Goal: Information Seeking & Learning: Learn about a topic

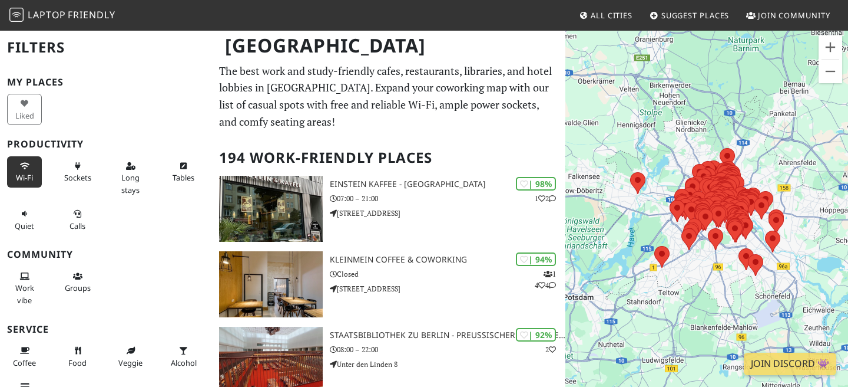
click at [22, 166] on icon at bounding box center [24, 167] width 9 height 8
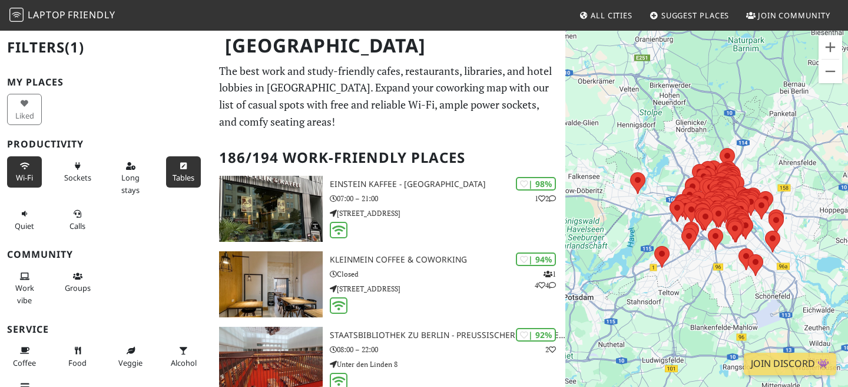
click at [185, 179] on span "Tables" at bounding box center [184, 177] width 22 height 11
click at [19, 217] on button "Quiet" at bounding box center [24, 219] width 35 height 31
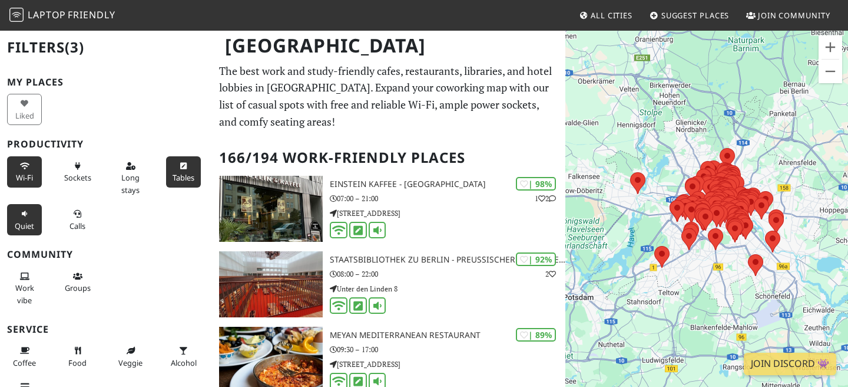
click at [21, 212] on icon at bounding box center [24, 214] width 9 height 8
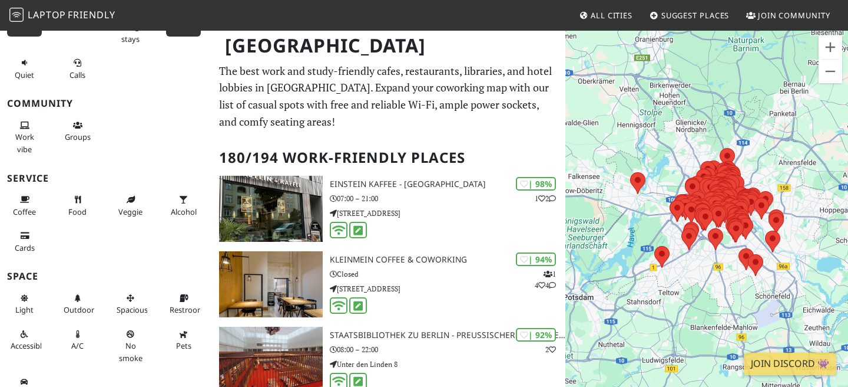
scroll to position [170, 0]
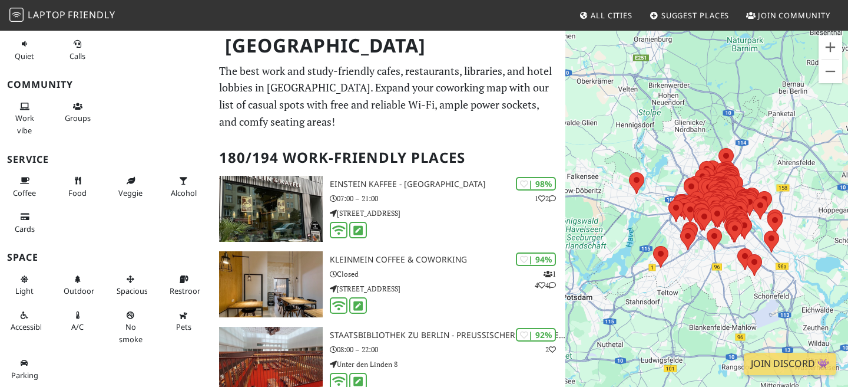
click at [521, 129] on p "The best work and study-friendly cafes, restaurants, libraries, and hotel lobbi…" at bounding box center [388, 96] width 339 height 68
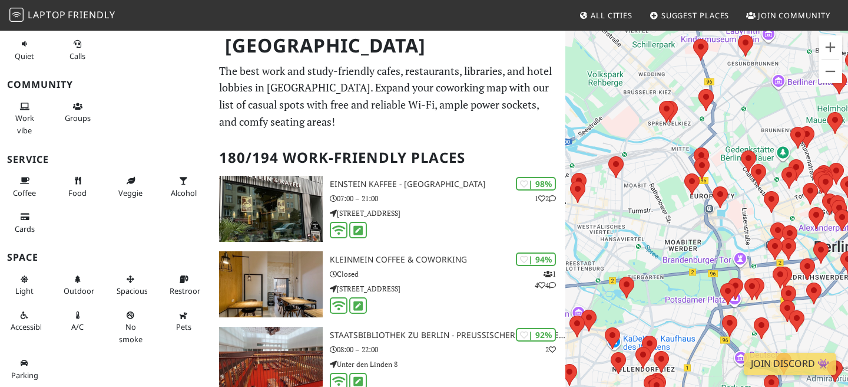
drag, startPoint x: 827, startPoint y: 231, endPoint x: 673, endPoint y: 197, distance: 156.8
click at [673, 197] on div "To navigate, press the arrow keys." at bounding box center [707, 222] width 283 height 387
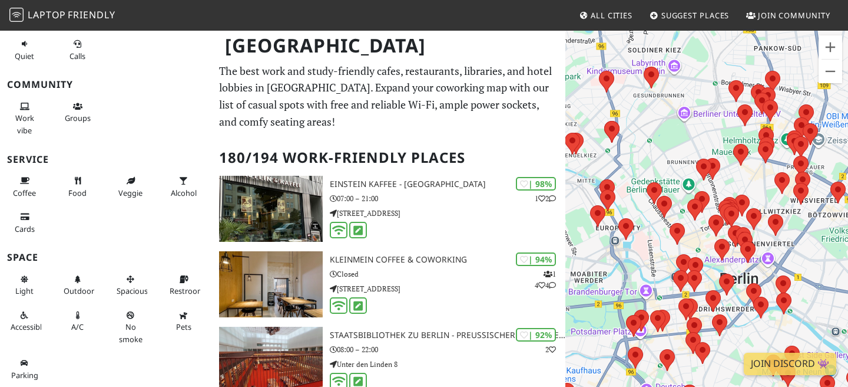
drag, startPoint x: 773, startPoint y: 200, endPoint x: 698, endPoint y: 233, distance: 81.5
click at [698, 233] on div "To navigate, press the arrow keys." at bounding box center [707, 222] width 283 height 387
click at [834, 47] on button "Zoom in" at bounding box center [831, 47] width 24 height 24
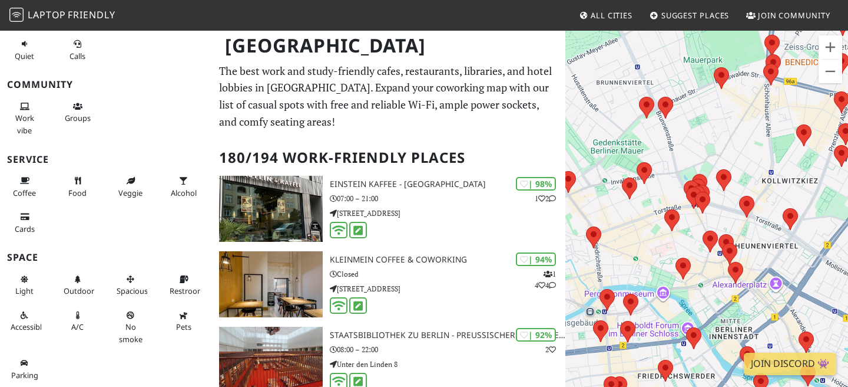
drag, startPoint x: 814, startPoint y: 140, endPoint x: 757, endPoint y: 123, distance: 60.2
click at [757, 123] on div "To navigate, press the arrow keys." at bounding box center [707, 222] width 283 height 387
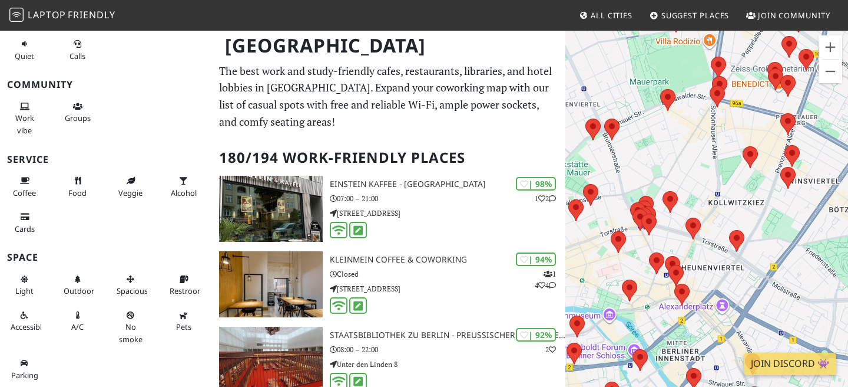
drag, startPoint x: 757, startPoint y: 123, endPoint x: 702, endPoint y: 143, distance: 58.0
click at [702, 143] on div "To navigate, press the arrow keys." at bounding box center [707, 222] width 283 height 387
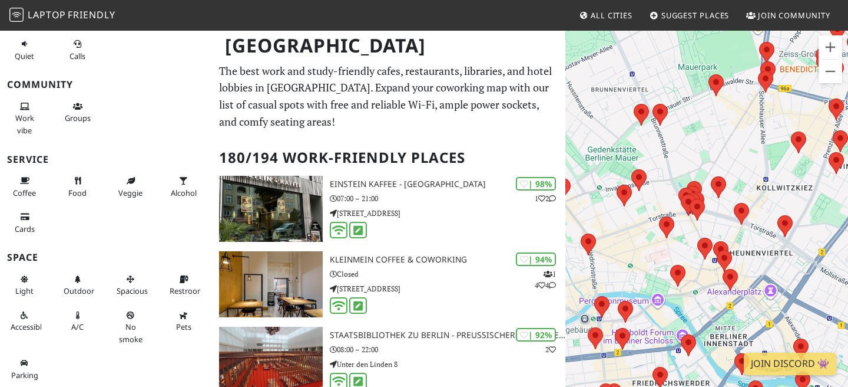
drag, startPoint x: 663, startPoint y: 179, endPoint x: 714, endPoint y: 163, distance: 52.6
click at [714, 163] on div "To navigate, press the arrow keys." at bounding box center [707, 222] width 283 height 387
click at [711, 176] on area at bounding box center [711, 176] width 0 height 0
click at [730, 140] on button "Close" at bounding box center [739, 146] width 28 height 28
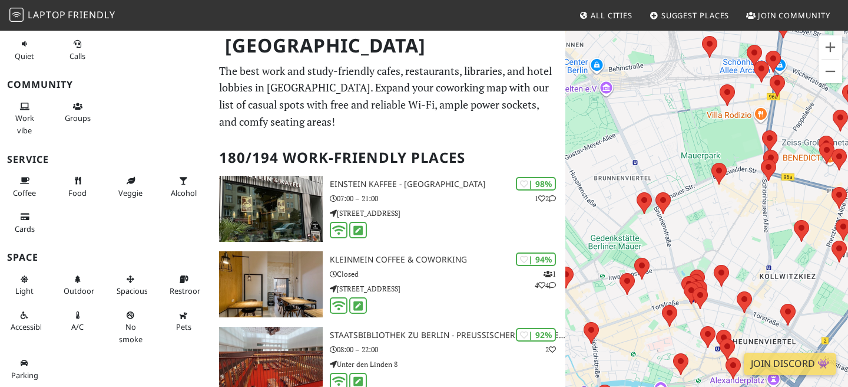
drag, startPoint x: 719, startPoint y: 163, endPoint x: 719, endPoint y: 131, distance: 31.8
click at [719, 131] on div "To navigate, press the arrow keys." at bounding box center [707, 222] width 283 height 387
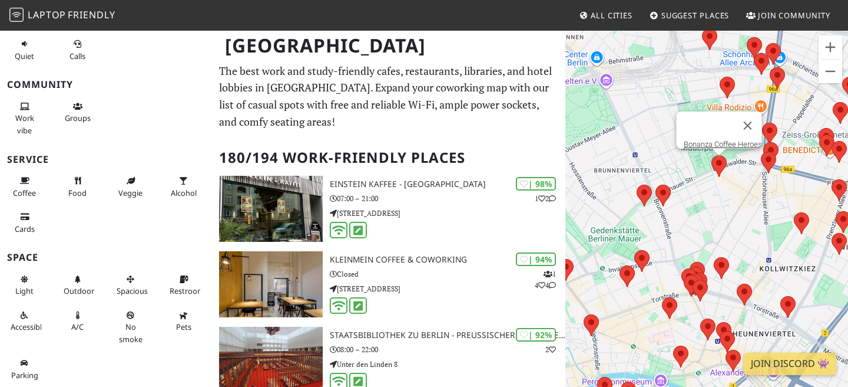
click at [712, 155] on area at bounding box center [712, 155] width 0 height 0
click at [758, 113] on button "Close" at bounding box center [748, 125] width 28 height 28
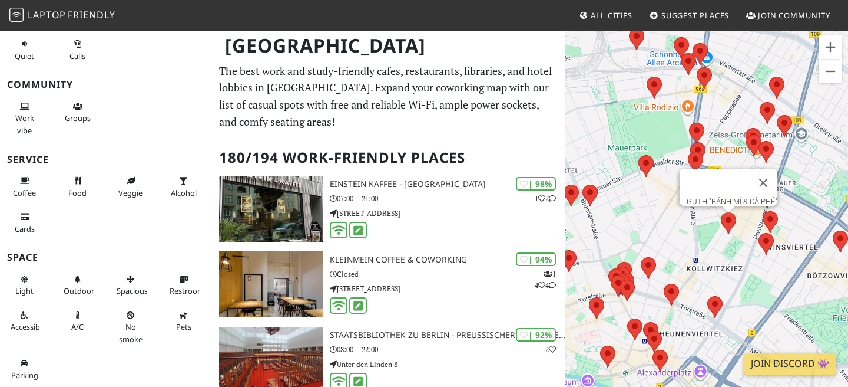
click at [721, 212] on area at bounding box center [721, 212] width 0 height 0
click at [769, 174] on button "Close" at bounding box center [763, 183] width 28 height 28
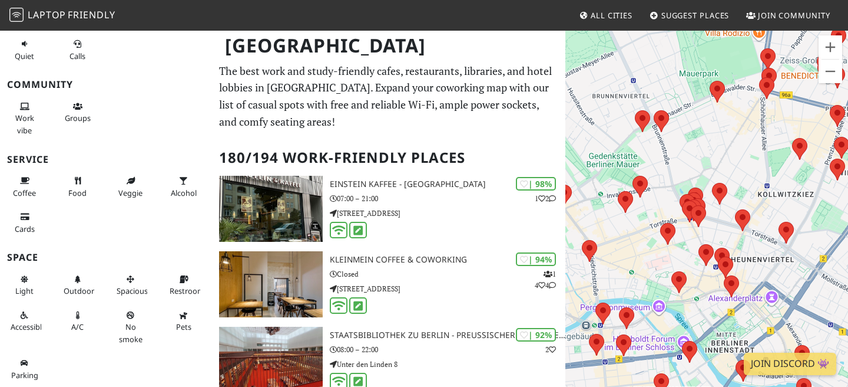
drag, startPoint x: 676, startPoint y: 236, endPoint x: 748, endPoint y: 160, distance: 104.2
click at [748, 160] on div "To navigate, press the arrow keys." at bounding box center [707, 222] width 283 height 387
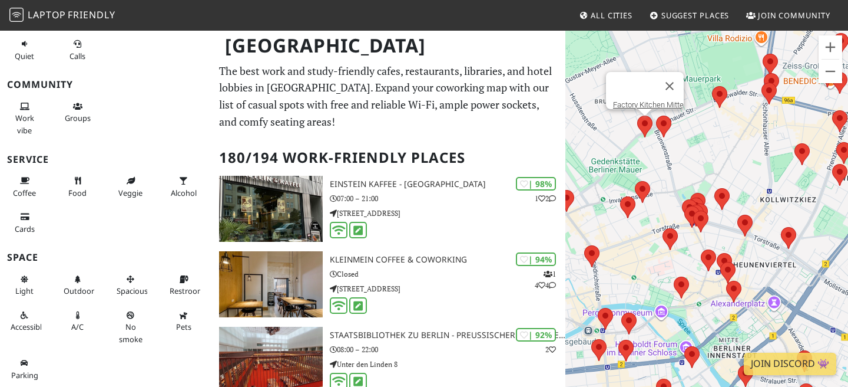
click at [638, 115] on area at bounding box center [638, 115] width 0 height 0
click at [676, 72] on button "Close" at bounding box center [670, 86] width 28 height 28
click at [834, 47] on button "Zoom in" at bounding box center [831, 47] width 24 height 24
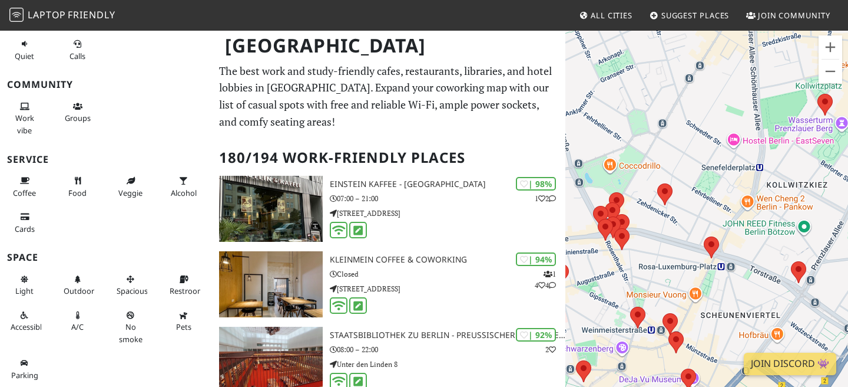
drag, startPoint x: 788, startPoint y: 194, endPoint x: 712, endPoint y: 201, distance: 76.9
click at [712, 201] on div "To navigate, press the arrow keys." at bounding box center [707, 222] width 283 height 387
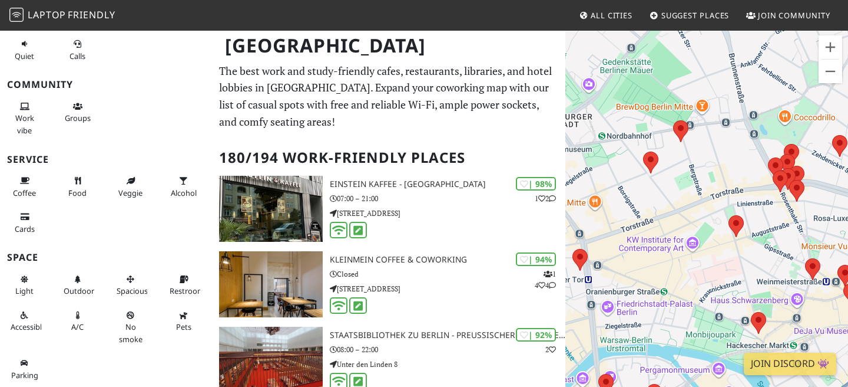
drag, startPoint x: 642, startPoint y: 236, endPoint x: 819, endPoint y: 189, distance: 183.7
click at [819, 189] on div "To navigate, press the arrow keys." at bounding box center [707, 222] width 283 height 387
click at [673, 120] on area at bounding box center [673, 120] width 0 height 0
click at [643, 151] on area at bounding box center [643, 151] width 0 height 0
click at [668, 113] on button "Close" at bounding box center [662, 122] width 28 height 28
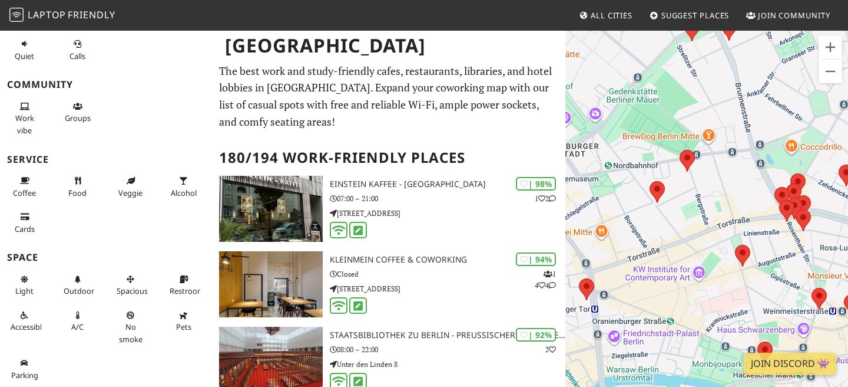
drag, startPoint x: 738, startPoint y: 177, endPoint x: 738, endPoint y: 202, distance: 24.8
click at [738, 202] on div "To navigate, press the arrow keys." at bounding box center [707, 222] width 283 height 387
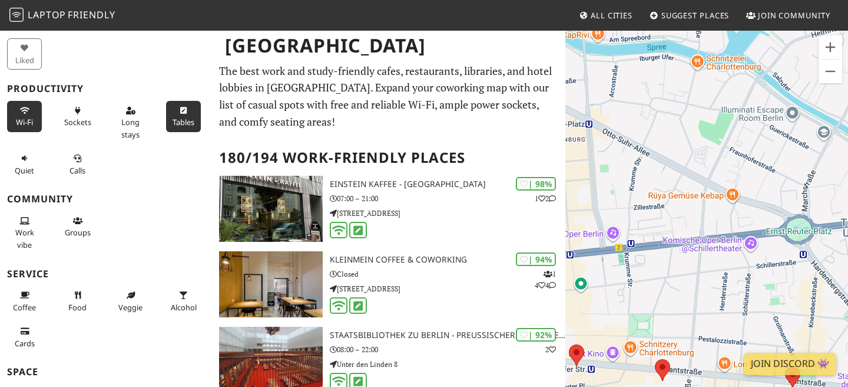
scroll to position [0, 0]
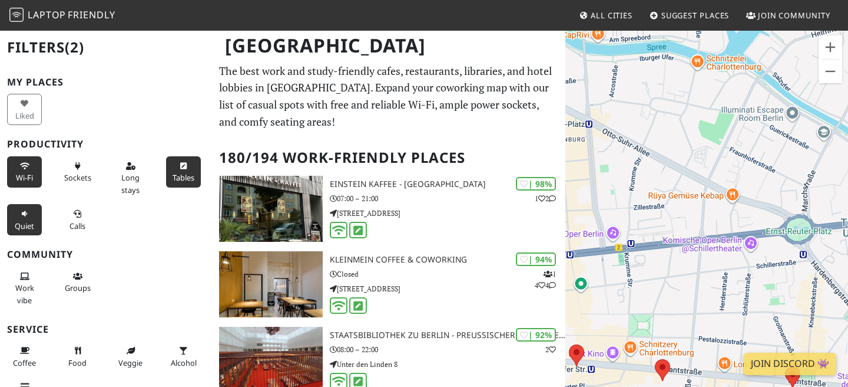
click at [14, 221] on button "Quiet" at bounding box center [24, 219] width 35 height 31
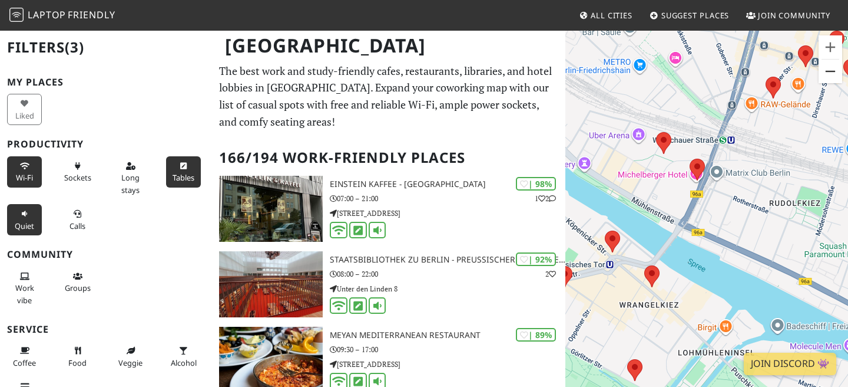
click at [833, 78] on button "Zoom out" at bounding box center [831, 72] width 24 height 24
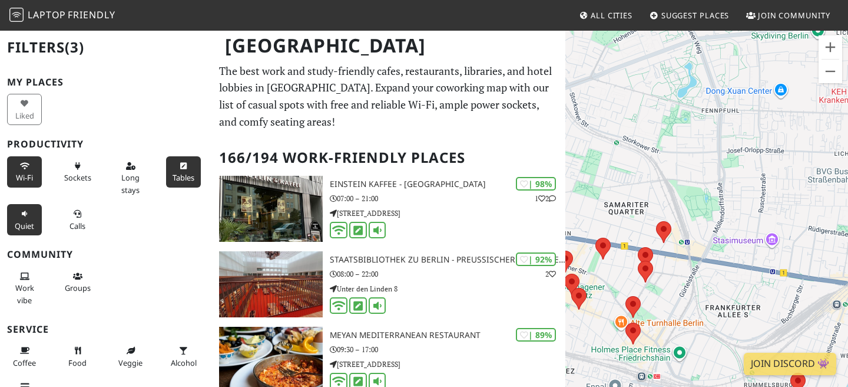
drag, startPoint x: 785, startPoint y: 198, endPoint x: 583, endPoint y: 355, distance: 256.1
click at [583, 355] on div "To navigate, press the arrow keys." at bounding box center [707, 222] width 283 height 387
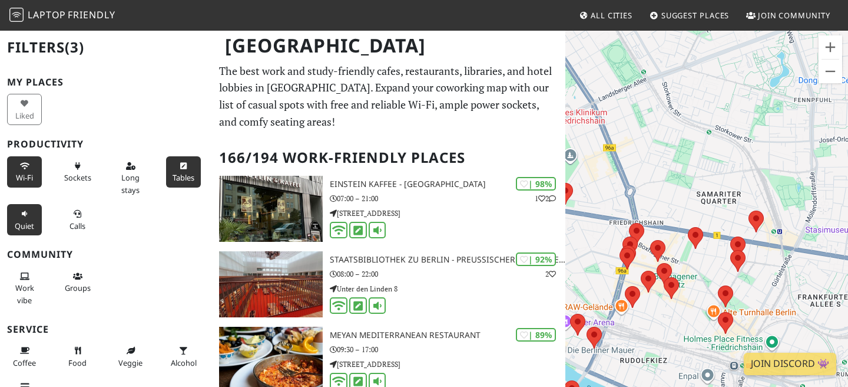
drag, startPoint x: 715, startPoint y: 242, endPoint x: 808, endPoint y: 230, distance: 93.8
click at [808, 230] on div "To navigate, press the arrow keys." at bounding box center [707, 222] width 283 height 387
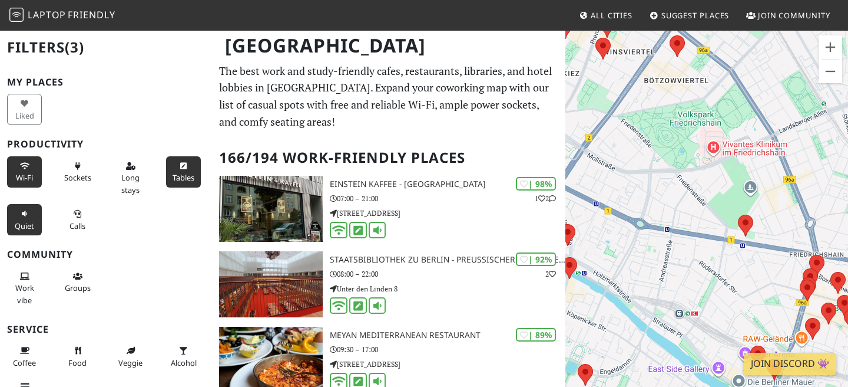
drag, startPoint x: 663, startPoint y: 174, endPoint x: 848, endPoint y: 207, distance: 187.4
click at [848, 207] on div "To navigate, press the arrow keys." at bounding box center [707, 222] width 283 height 387
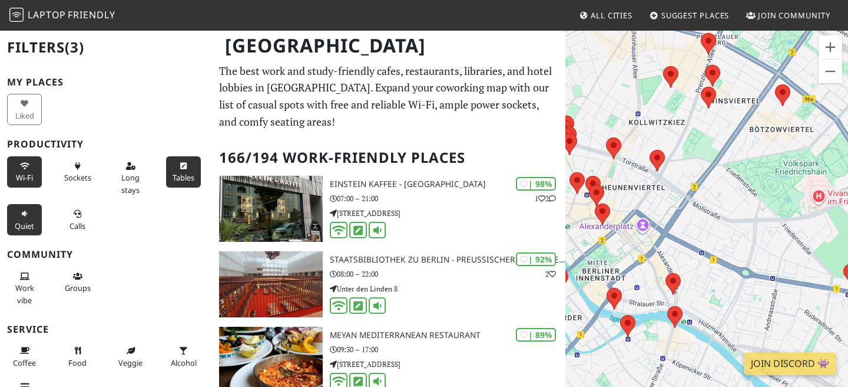
drag, startPoint x: 687, startPoint y: 196, endPoint x: 804, endPoint y: 282, distance: 145.1
click at [804, 282] on div "To navigate, press the arrow keys." at bounding box center [707, 222] width 283 height 387
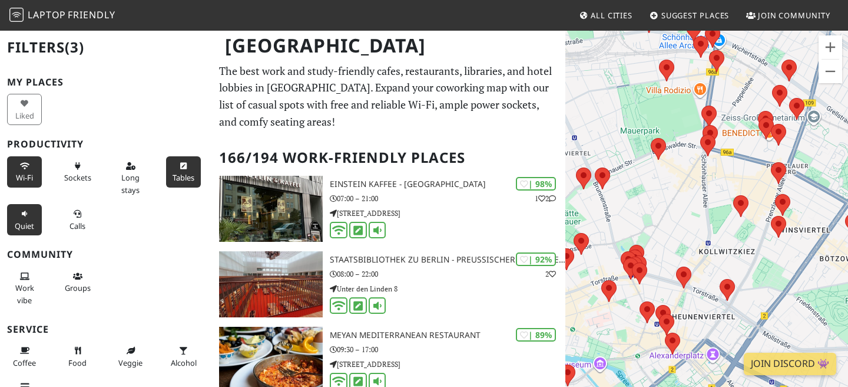
drag, startPoint x: 713, startPoint y: 163, endPoint x: 772, endPoint y: 257, distance: 111.2
click at [772, 257] on div "To navigate, press the arrow keys." at bounding box center [707, 222] width 283 height 387
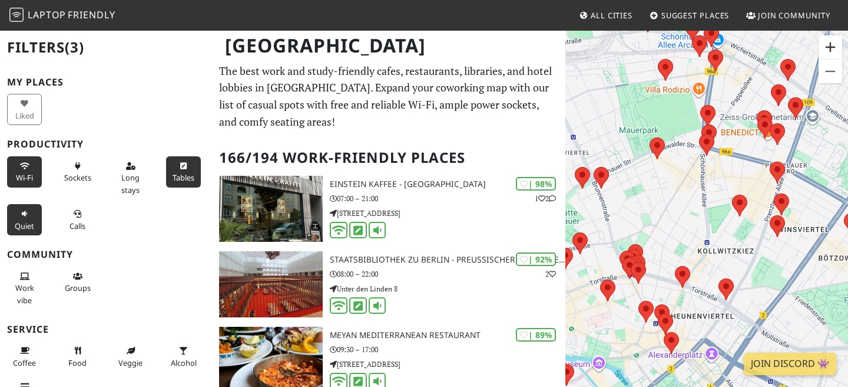
click at [831, 47] on button "Zoom in" at bounding box center [831, 47] width 24 height 24
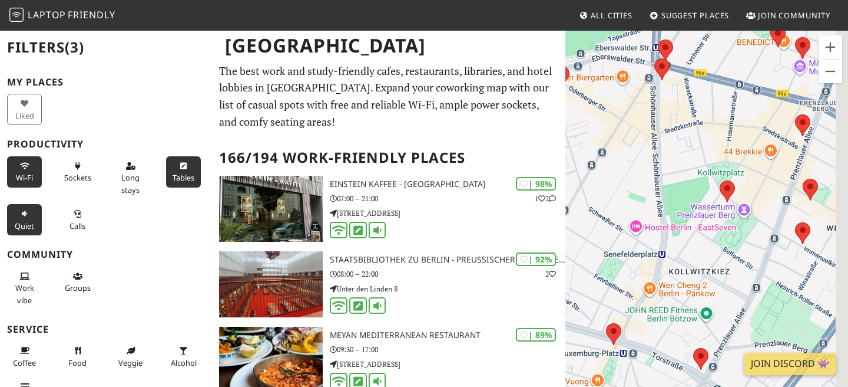
drag, startPoint x: 713, startPoint y: 107, endPoint x: 648, endPoint y: 91, distance: 66.7
click at [648, 91] on div "To navigate, press the arrow keys." at bounding box center [707, 222] width 283 height 387
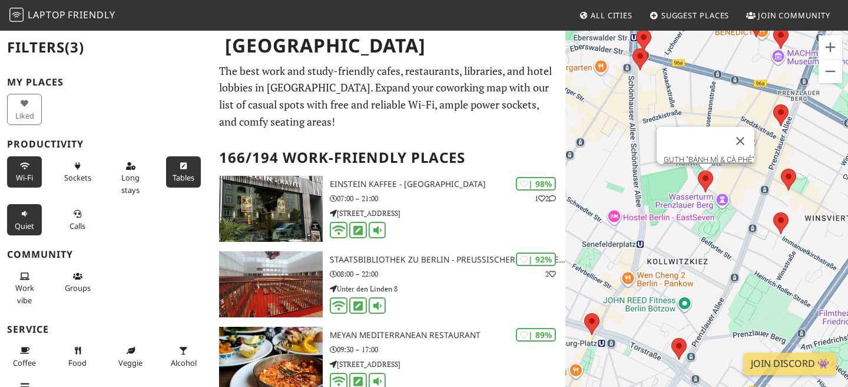
click at [698, 170] on area at bounding box center [698, 170] width 0 height 0
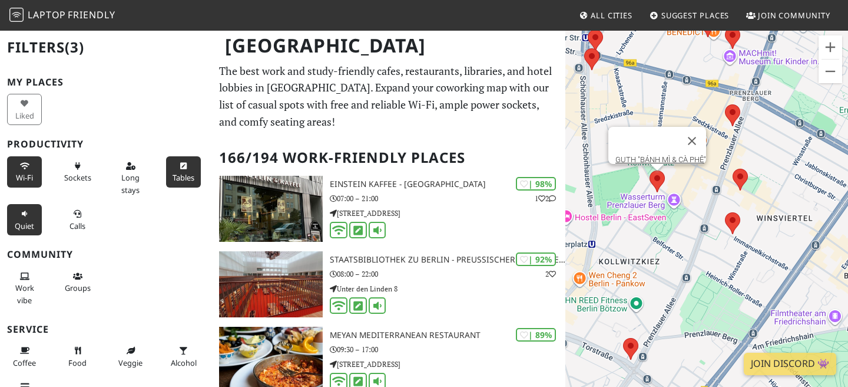
drag, startPoint x: 810, startPoint y: 235, endPoint x: 754, endPoint y: 235, distance: 55.4
click at [754, 235] on div "To navigate, press the arrow keys. GUTH "BÁNH MÌ & CÀ PHÊ"" at bounding box center [707, 222] width 283 height 387
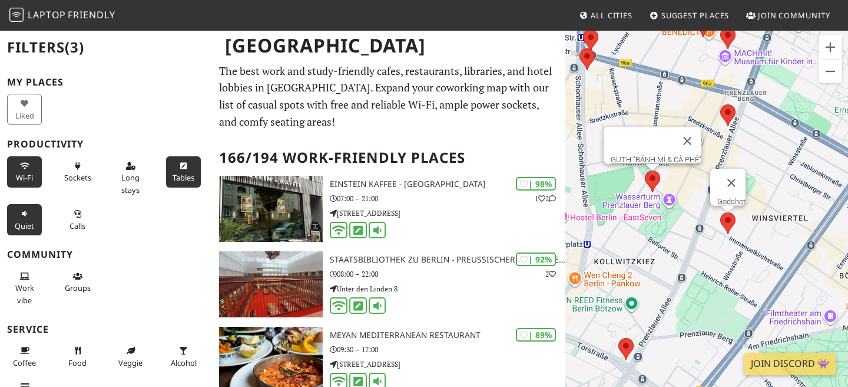
click at [721, 212] on area at bounding box center [721, 212] width 0 height 0
click at [741, 173] on button "Close" at bounding box center [732, 183] width 28 height 28
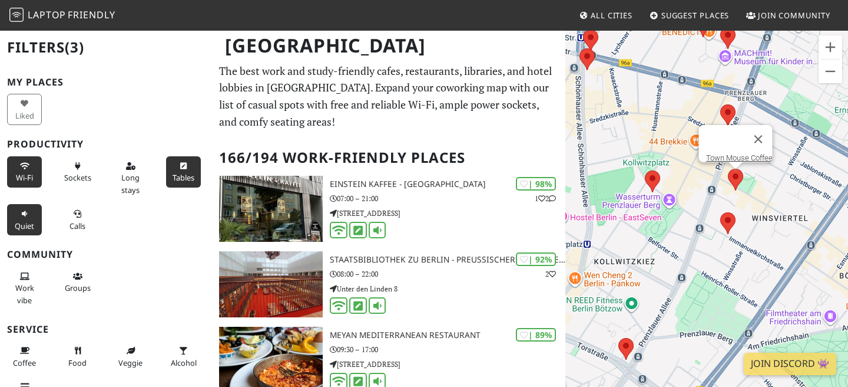
click at [728, 169] on area at bounding box center [728, 169] width 0 height 0
click at [760, 131] on button "Close" at bounding box center [759, 139] width 28 height 28
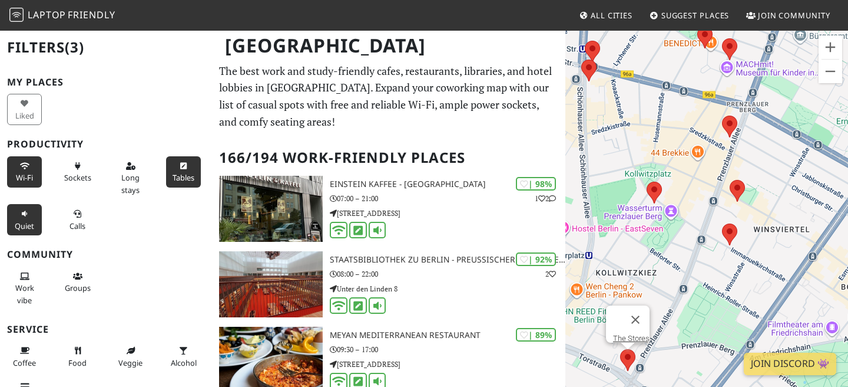
click at [620, 349] on area at bounding box center [620, 349] width 0 height 0
click at [643, 313] on button "Close" at bounding box center [636, 319] width 28 height 28
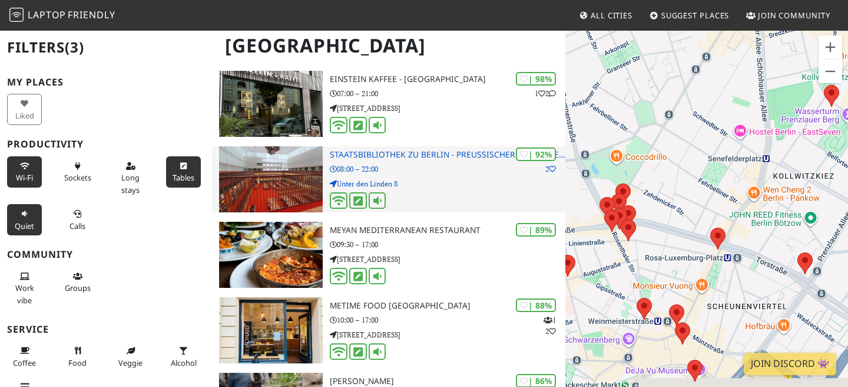
scroll to position [107, 0]
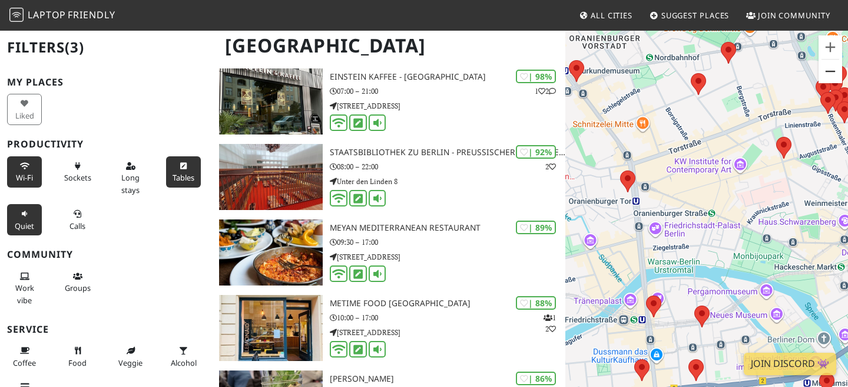
click at [833, 71] on button "Zoom out" at bounding box center [831, 72] width 24 height 24
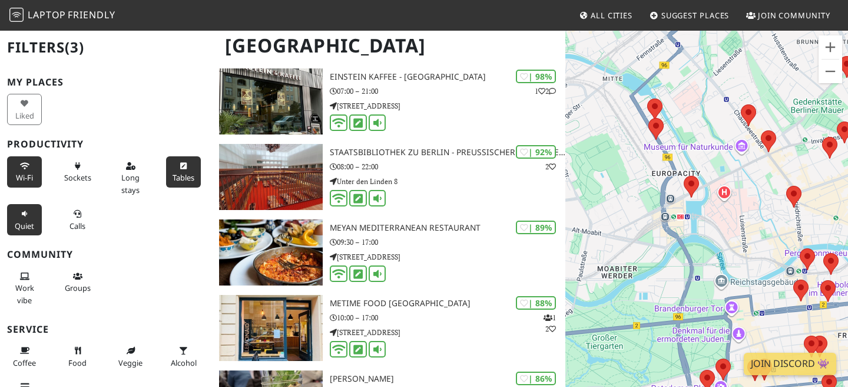
drag, startPoint x: 638, startPoint y: 206, endPoint x: 767, endPoint y: 205, distance: 129.0
click at [767, 206] on div "To navigate, press the arrow keys." at bounding box center [707, 222] width 283 height 387
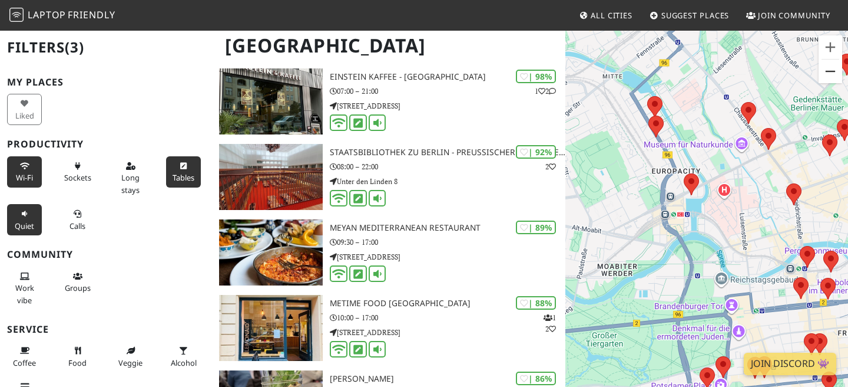
click at [829, 79] on button "Zoom out" at bounding box center [831, 72] width 24 height 24
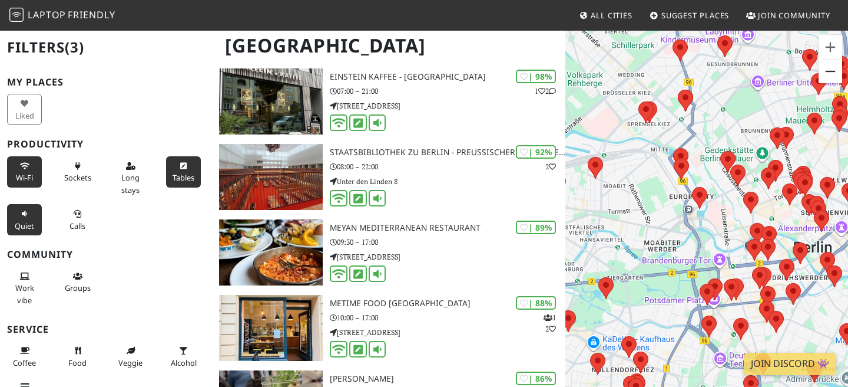
click at [829, 79] on button "Zoom out" at bounding box center [831, 72] width 24 height 24
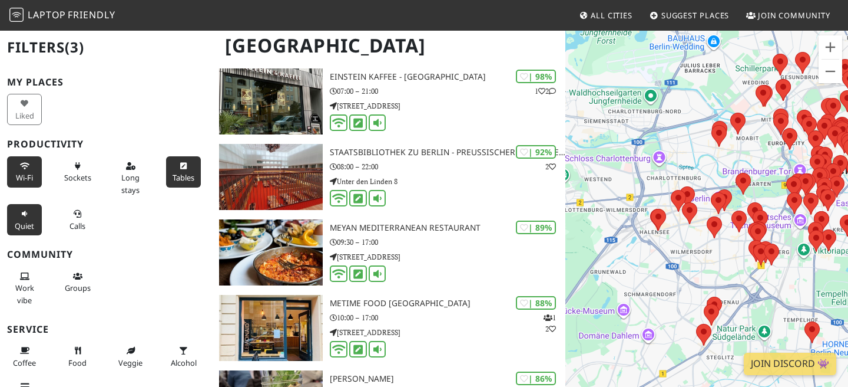
drag, startPoint x: 630, startPoint y: 222, endPoint x: 718, endPoint y: 154, distance: 110.4
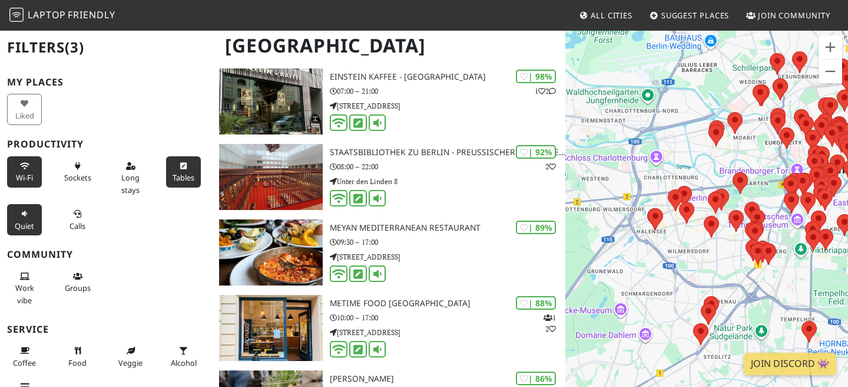
click at [718, 154] on div "To navigate, press the arrow keys." at bounding box center [707, 222] width 283 height 387
click at [833, 44] on button "Zoom in" at bounding box center [831, 47] width 24 height 24
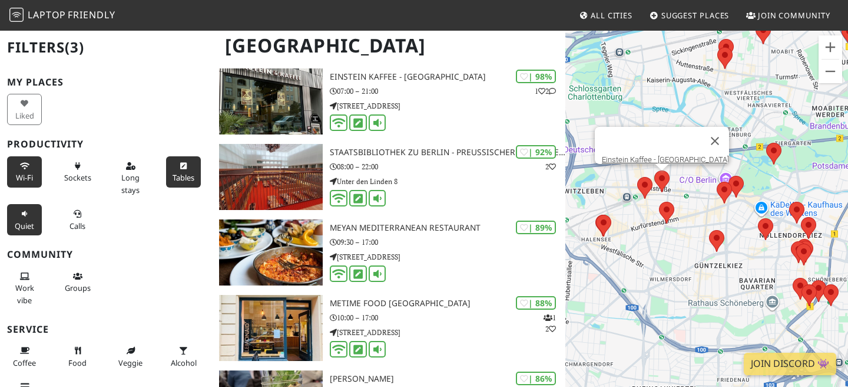
click at [655, 170] on area at bounding box center [655, 170] width 0 height 0
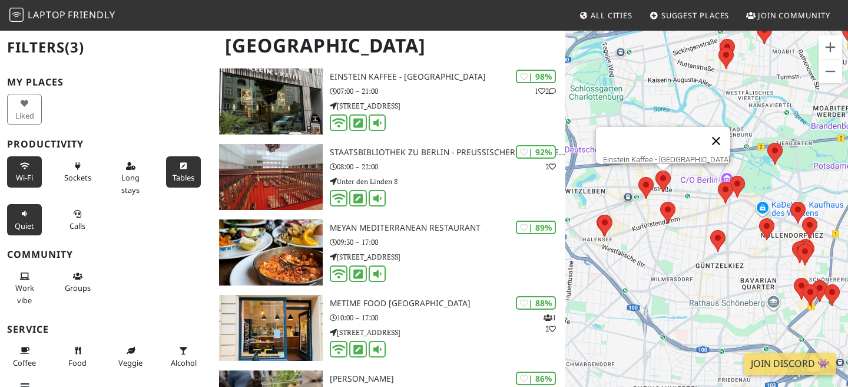
click at [711, 131] on button "Close" at bounding box center [716, 141] width 28 height 28
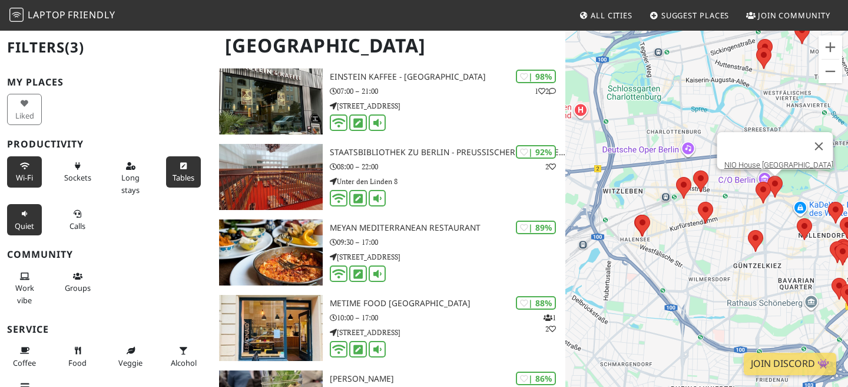
click at [768, 176] on area at bounding box center [768, 176] width 0 height 0
click at [756, 181] on area at bounding box center [756, 181] width 0 height 0
click at [765, 166] on link "The Barn - Café Kranzler" at bounding box center [767, 170] width 80 height 9
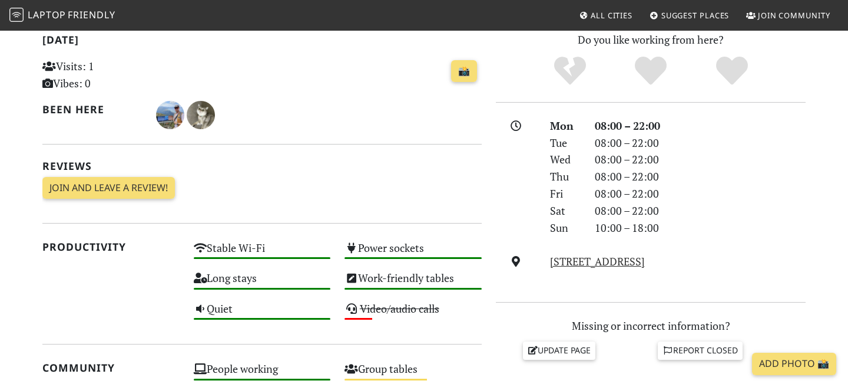
scroll to position [259, 0]
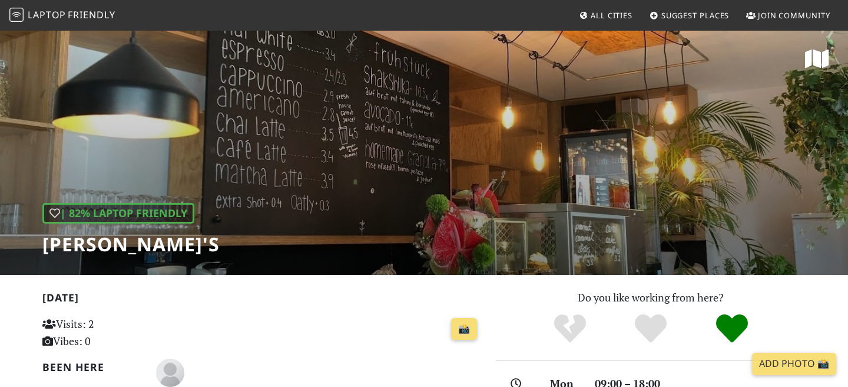
click at [549, 172] on div "| 82% Laptop Friendly Erchy's" at bounding box center [424, 151] width 848 height 245
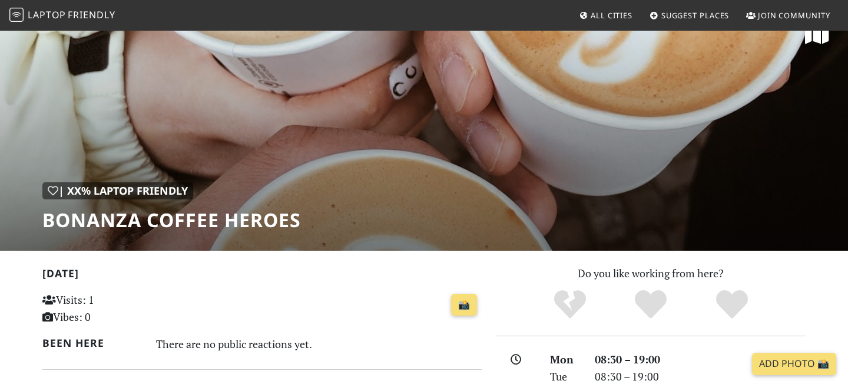
scroll to position [17, 0]
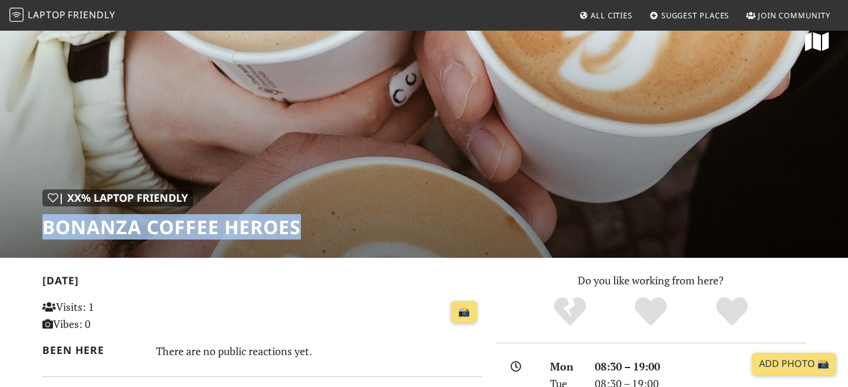
drag, startPoint x: 302, startPoint y: 228, endPoint x: 42, endPoint y: 234, distance: 259.3
click at [42, 234] on div "| XX% Laptop Friendly Bonanza Coffee Heroes" at bounding box center [424, 134] width 848 height 245
copy h1 "Bonanza Coffee Heroes"
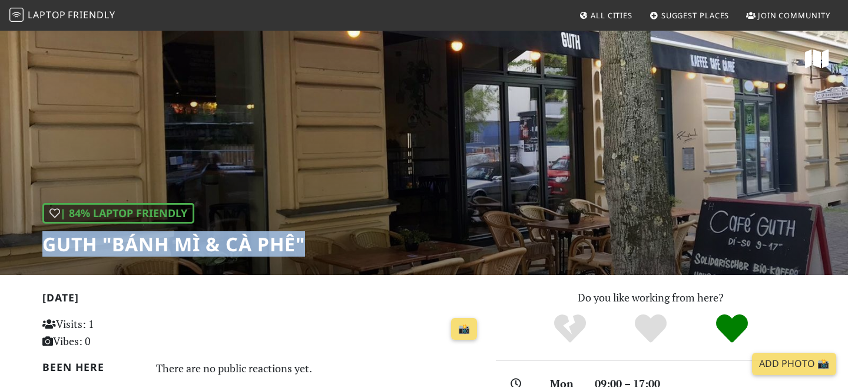
drag, startPoint x: 311, startPoint y: 242, endPoint x: 39, endPoint y: 241, distance: 271.6
click at [39, 241] on div "| 84% Laptop Friendly [PERSON_NAME] "[PERSON_NAME] MÌ & CÀ PHÊ"" at bounding box center [424, 151] width 848 height 245
copy h1 "GUTH "BÁNH MÌ & CÀ PHÊ""
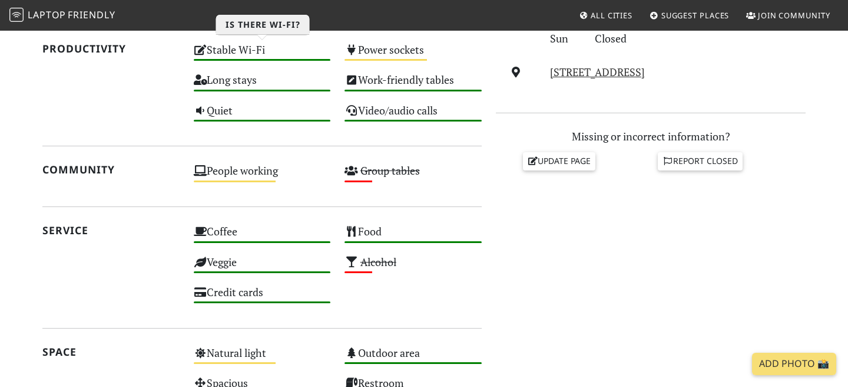
scroll to position [448, 0]
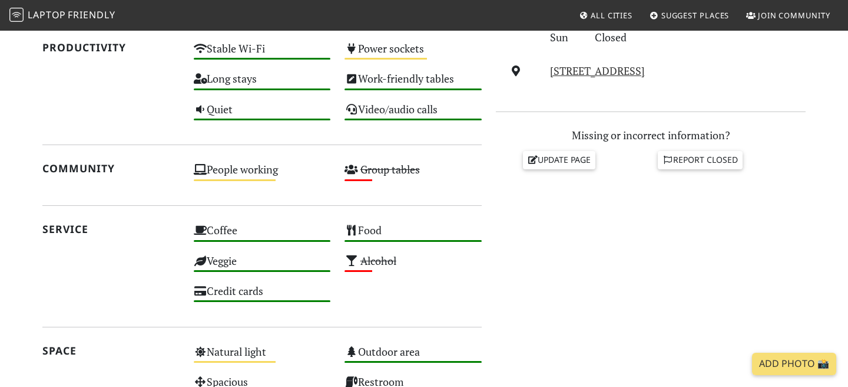
click at [549, 247] on div "Do you like working from here? Mon 09:00 – 17:00 Tue 09:00 – 17:00 Wed 09:00 – …" at bounding box center [651, 167] width 324 height 652
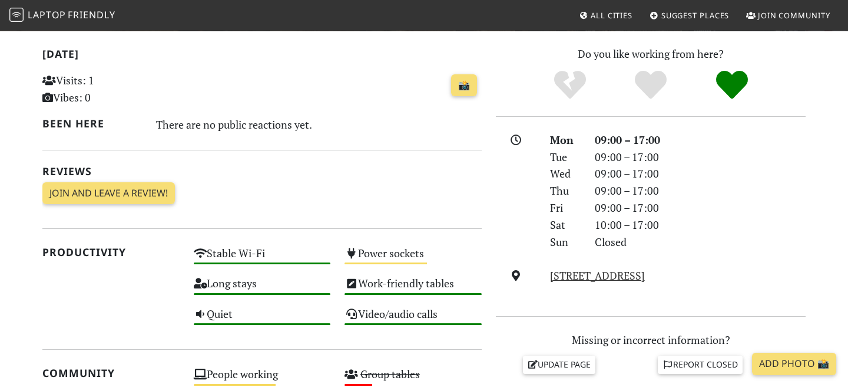
scroll to position [240, 0]
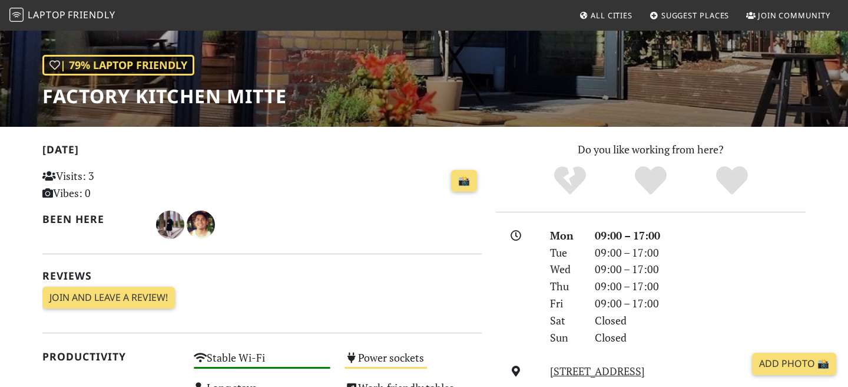
scroll to position [149, 0]
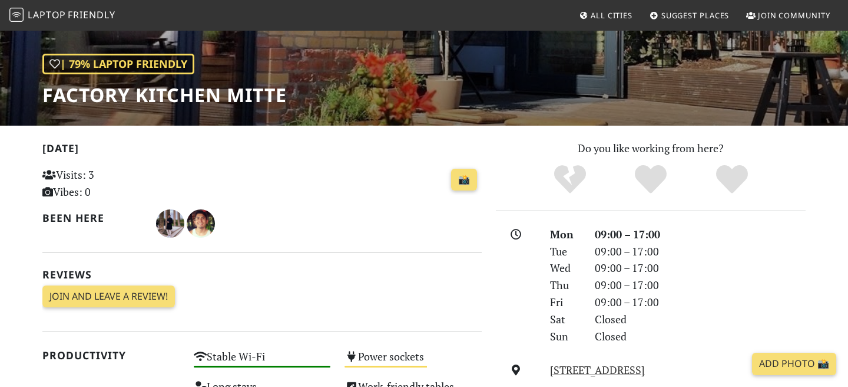
click at [390, 311] on div "[DATE] Visits: 3 Vibes: 0 📸 Been here Reviews Join and leave a review! Join and…" at bounding box center [262, 228] width 440 height 177
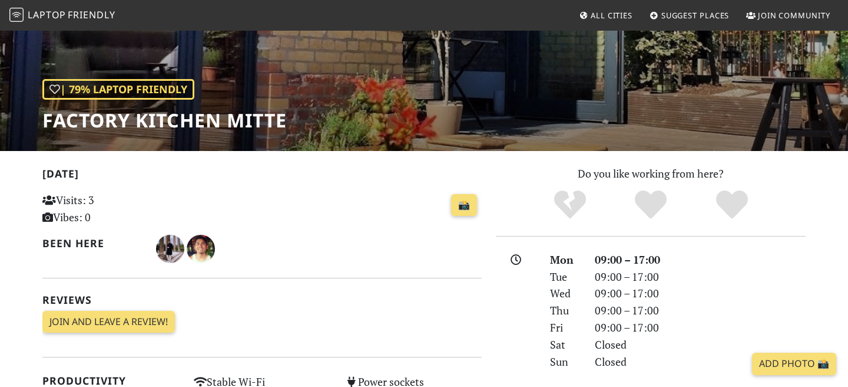
scroll to position [121, 0]
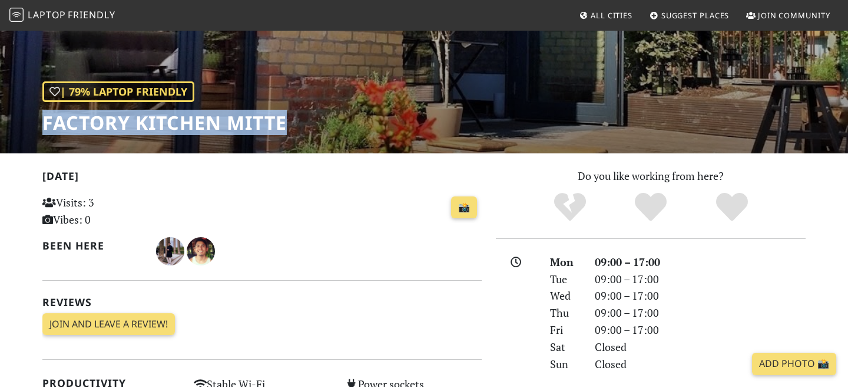
drag, startPoint x: 290, startPoint y: 121, endPoint x: 31, endPoint y: 126, distance: 259.3
click at [31, 126] on div "| 79% Laptop Friendly Factory Kitchen Mitte" at bounding box center [424, 30] width 848 height 245
copy h1 "Factory Kitchen Mitte"
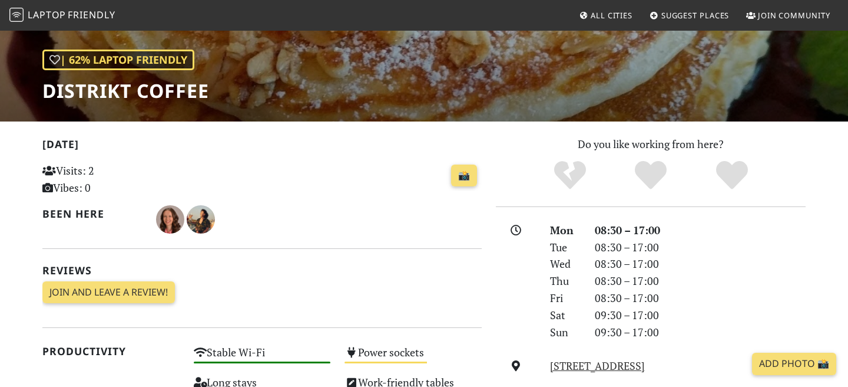
scroll to position [148, 0]
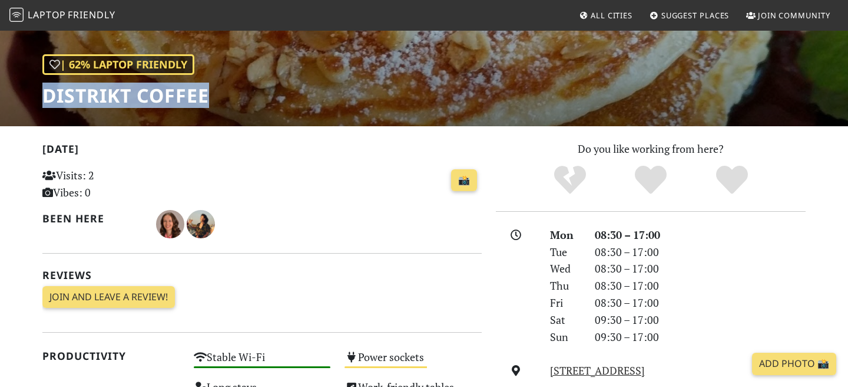
drag, startPoint x: 214, startPoint y: 98, endPoint x: 21, endPoint y: 105, distance: 193.4
click at [21, 105] on div "| 62% Laptop Friendly Distrikt coffee" at bounding box center [424, 3] width 848 height 245
copy h1 "Distrikt coffee"
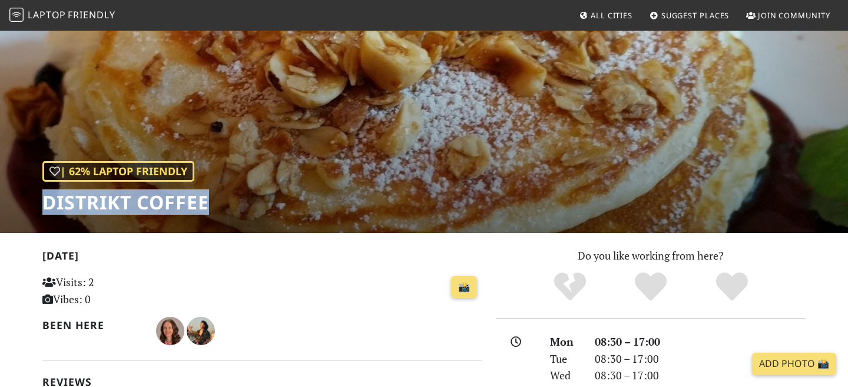
scroll to position [0, 0]
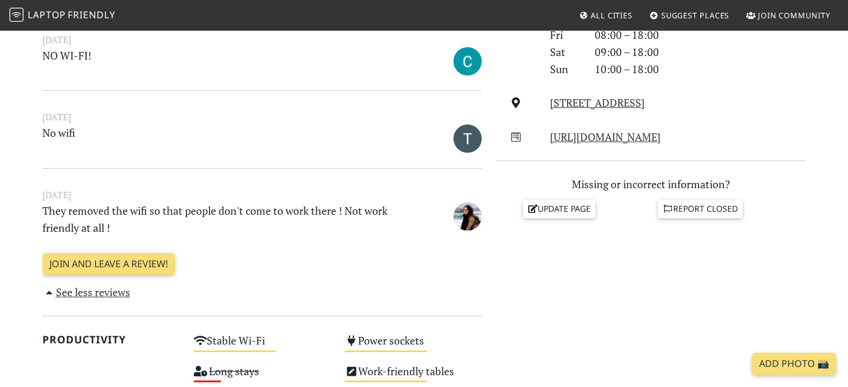
scroll to position [312, 0]
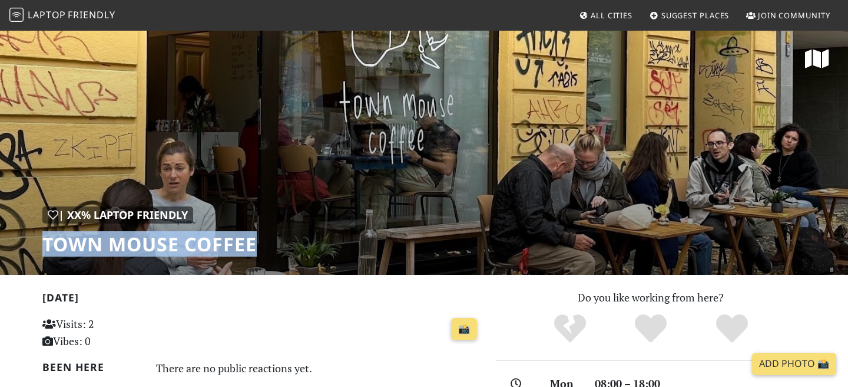
drag, startPoint x: 262, startPoint y: 242, endPoint x: 45, endPoint y: 244, distance: 216.8
click at [45, 244] on div "| XX% Laptop Friendly Town Mouse Coffee" at bounding box center [424, 151] width 848 height 245
copy h1 "Town Mouse Coffee"
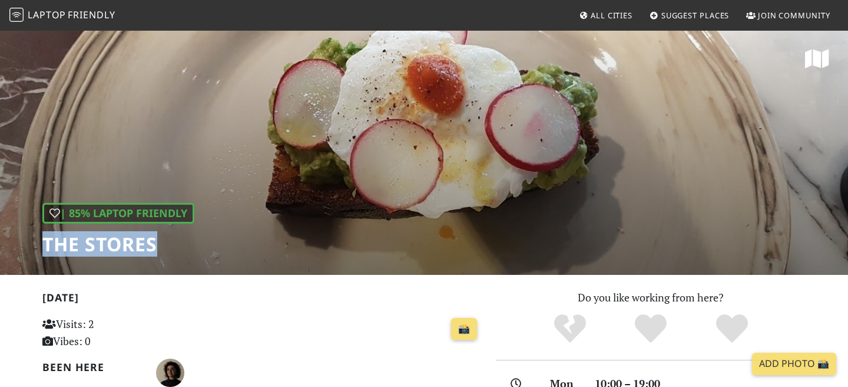
drag, startPoint x: 160, startPoint y: 247, endPoint x: 40, endPoint y: 251, distance: 120.3
click at [39, 251] on div "| 85% Laptop Friendly The Stores" at bounding box center [424, 151] width 848 height 245
copy h1 "The Stores"
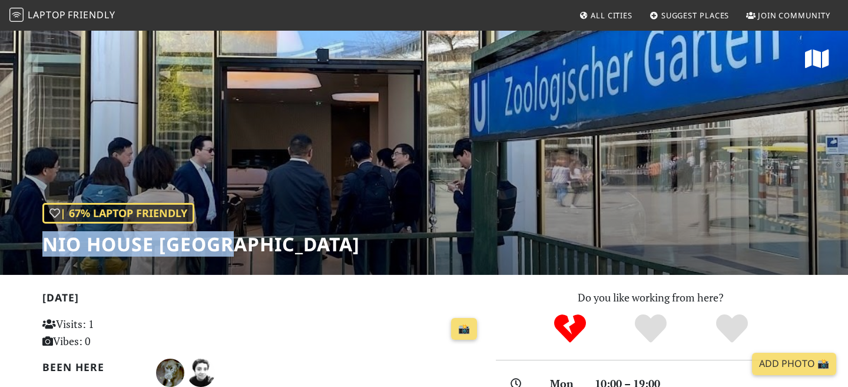
drag, startPoint x: 230, startPoint y: 246, endPoint x: 46, endPoint y: 247, distance: 184.4
click at [46, 247] on h1 "NIO House Berlin" at bounding box center [201, 244] width 318 height 22
copy h1 "NIO House Berlin"
